Goal: Find specific page/section: Find specific page/section

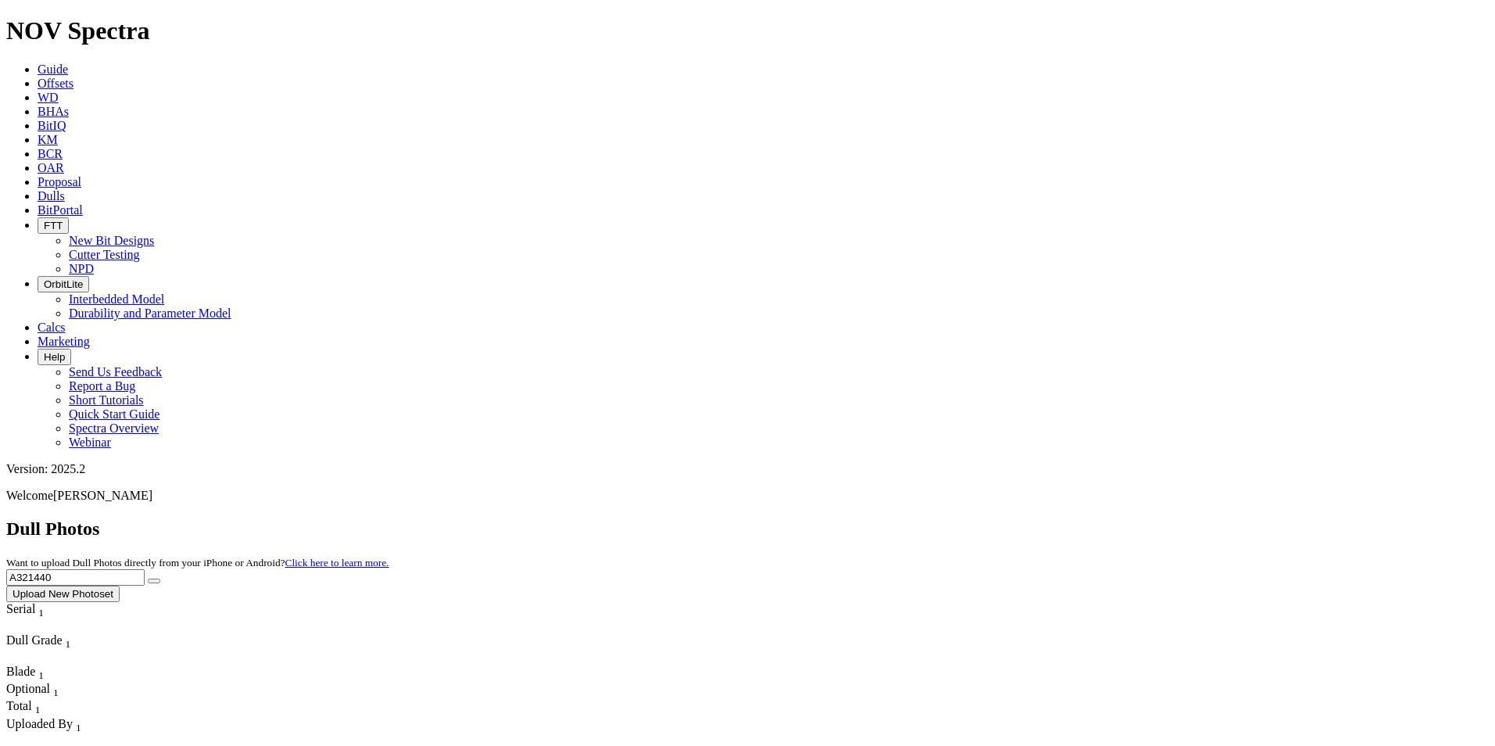
click at [145, 569] on input "A321440" at bounding box center [75, 577] width 138 height 16
paste input "38"
type input "A321438"
click at [154, 581] on icon "submit" at bounding box center [154, 581] width 0 height 0
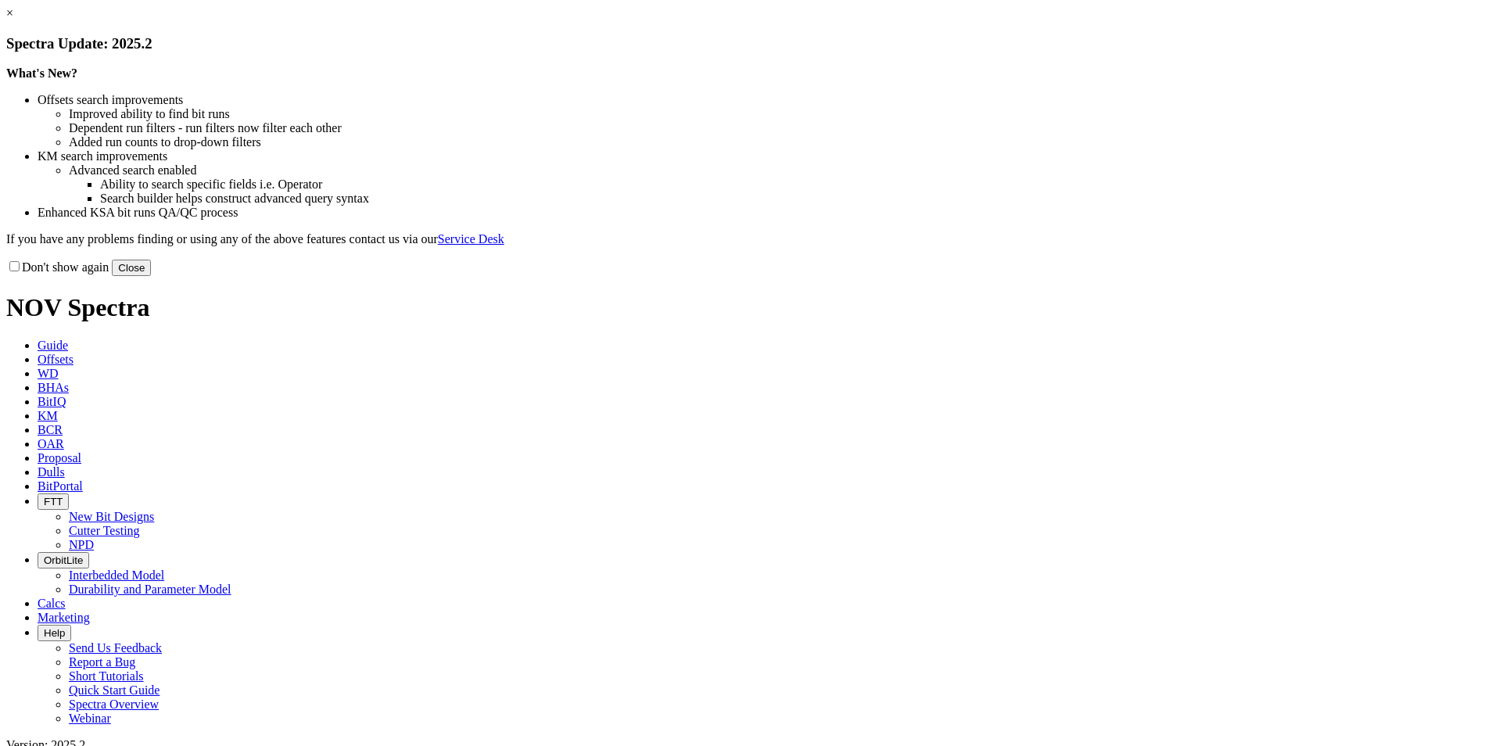
click at [151, 276] on button "Close" at bounding box center [131, 268] width 39 height 16
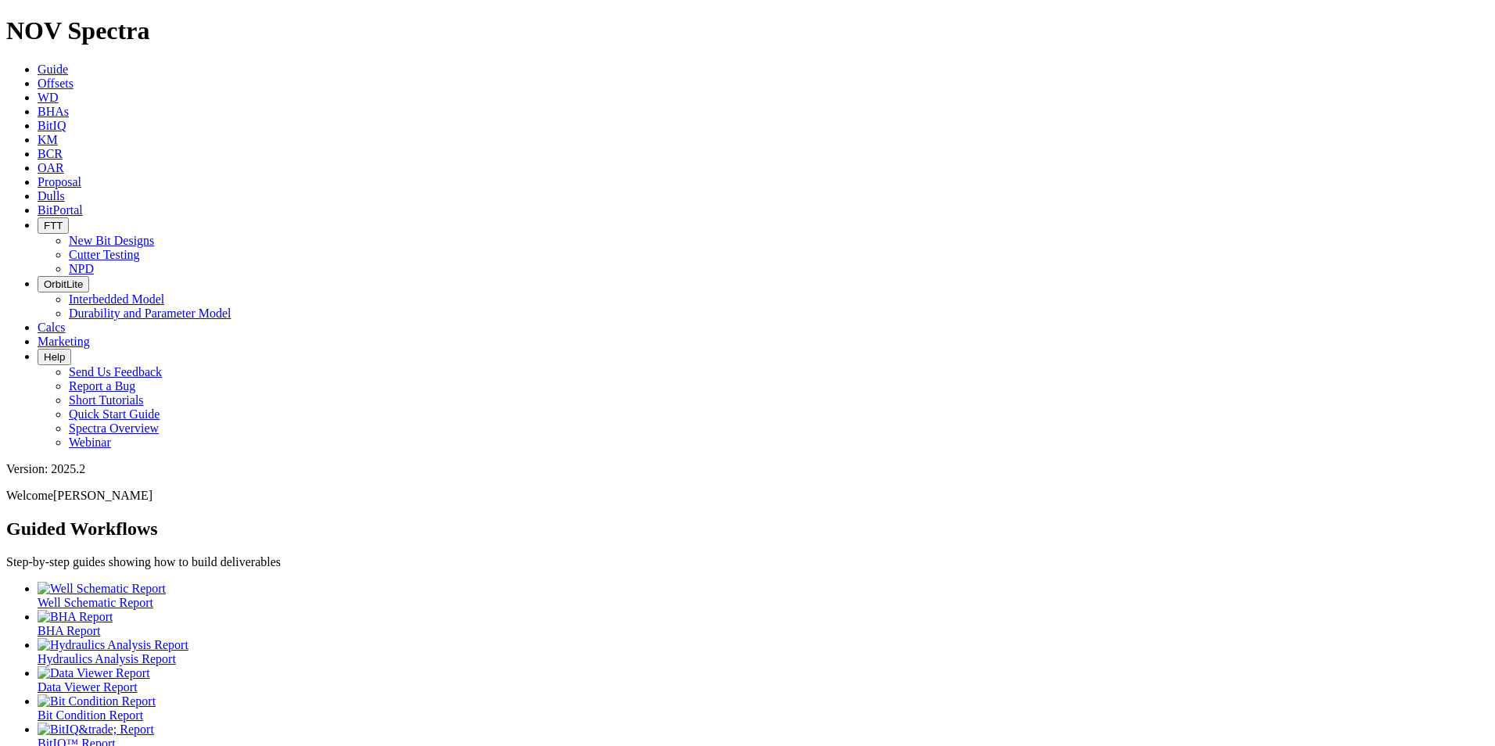
drag, startPoint x: 641, startPoint y: 25, endPoint x: 682, endPoint y: 30, distance: 41.7
click at [65, 189] on span "Dulls" at bounding box center [51, 195] width 27 height 13
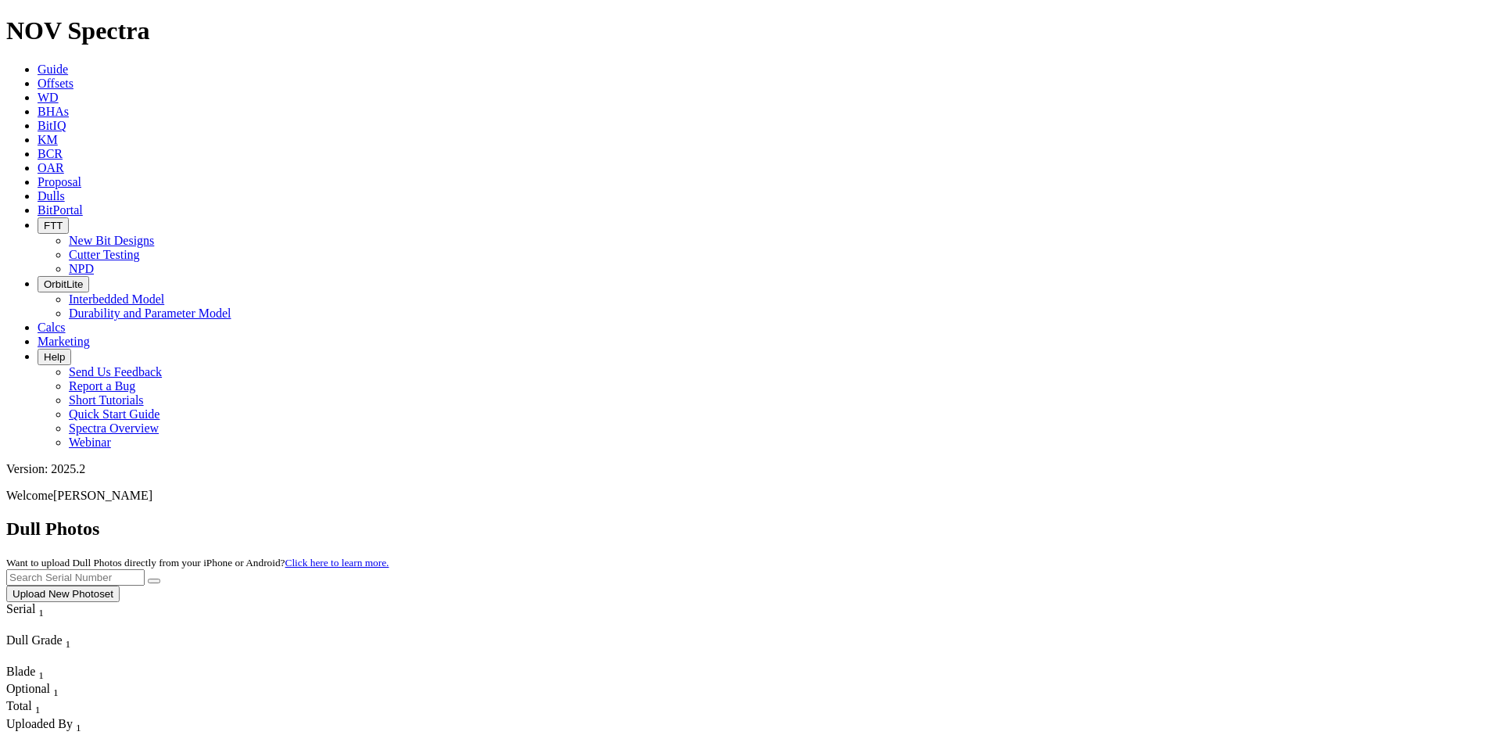
click at [145, 569] on input "text" at bounding box center [75, 577] width 138 height 16
paste input "A321440"
click at [160, 579] on button "submit" at bounding box center [154, 581] width 13 height 5
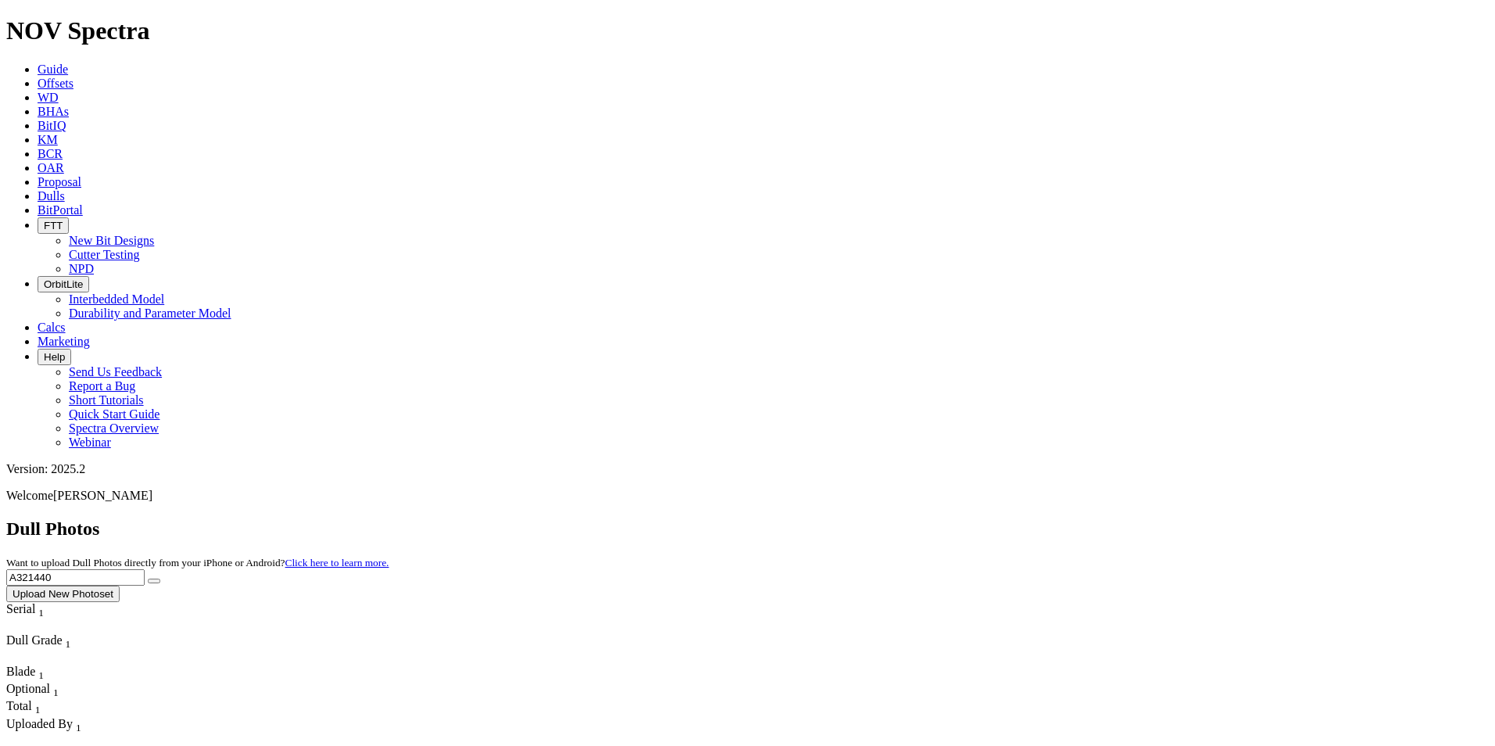
click at [145, 569] on input "A321440" at bounding box center [75, 577] width 138 height 16
paste input "38"
type input "A321438"
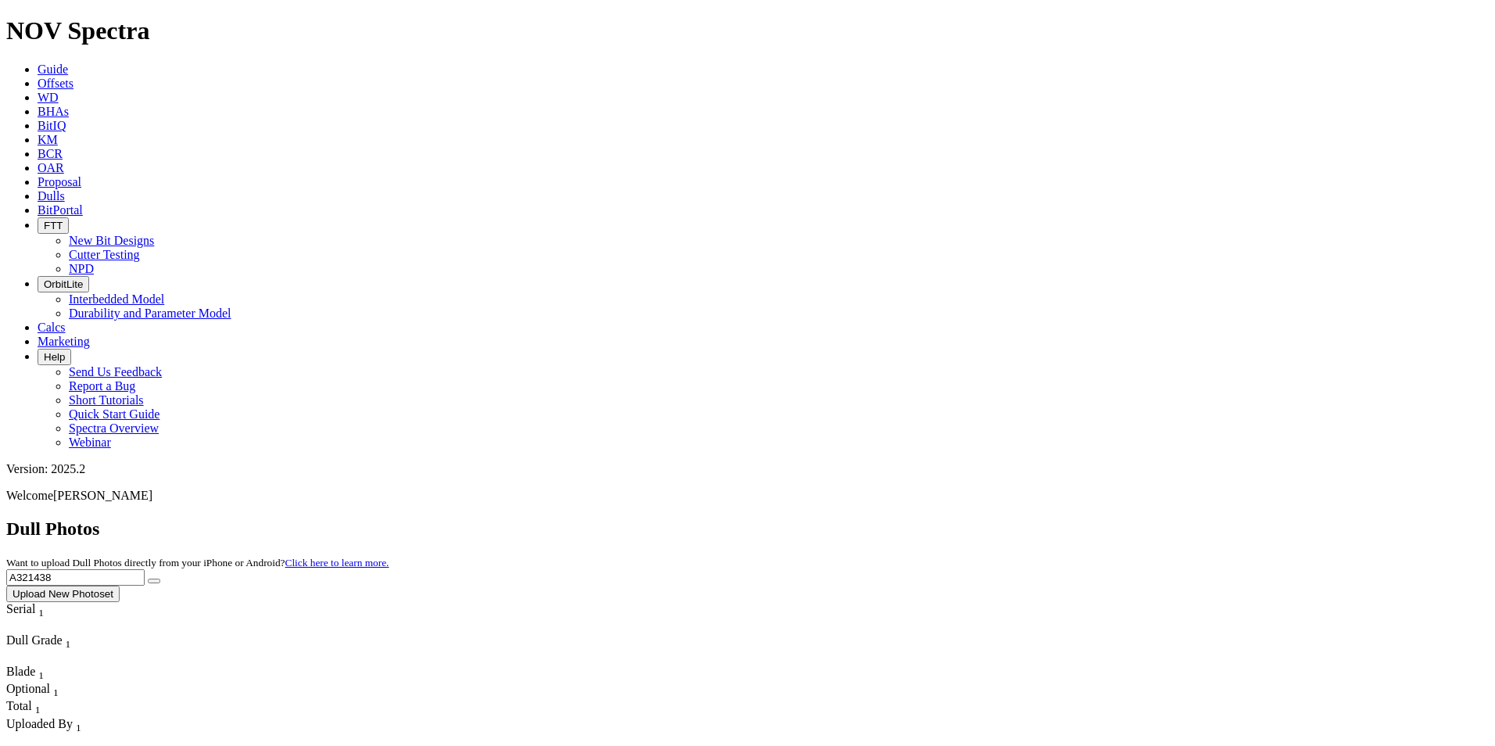
click at [154, 581] on icon "submit" at bounding box center [154, 581] width 0 height 0
